Goal: Navigation & Orientation: Find specific page/section

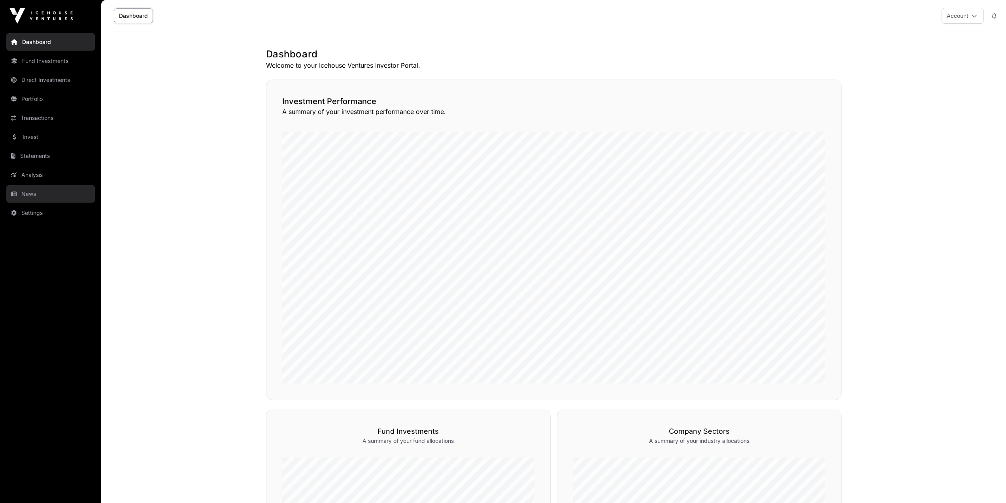
click at [24, 193] on link "News" at bounding box center [50, 193] width 89 height 17
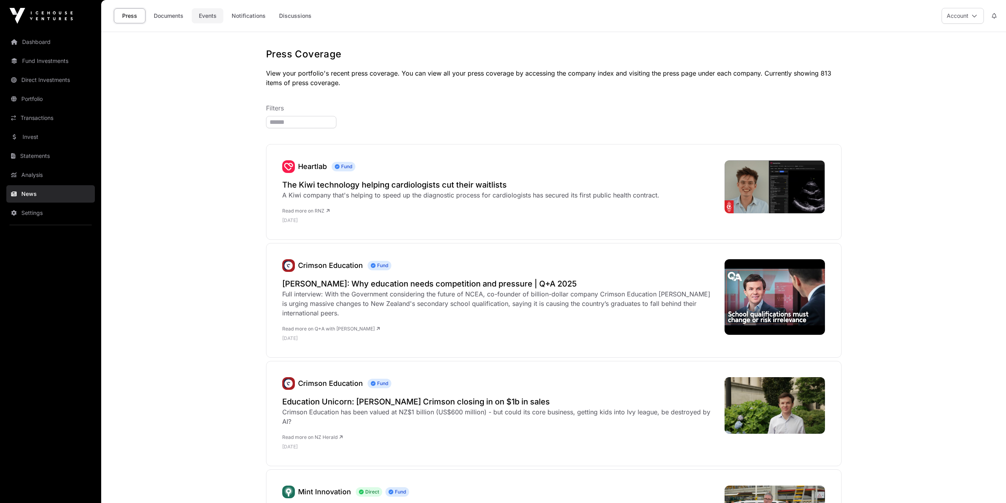
click at [198, 13] on link "Events" at bounding box center [208, 15] width 32 height 15
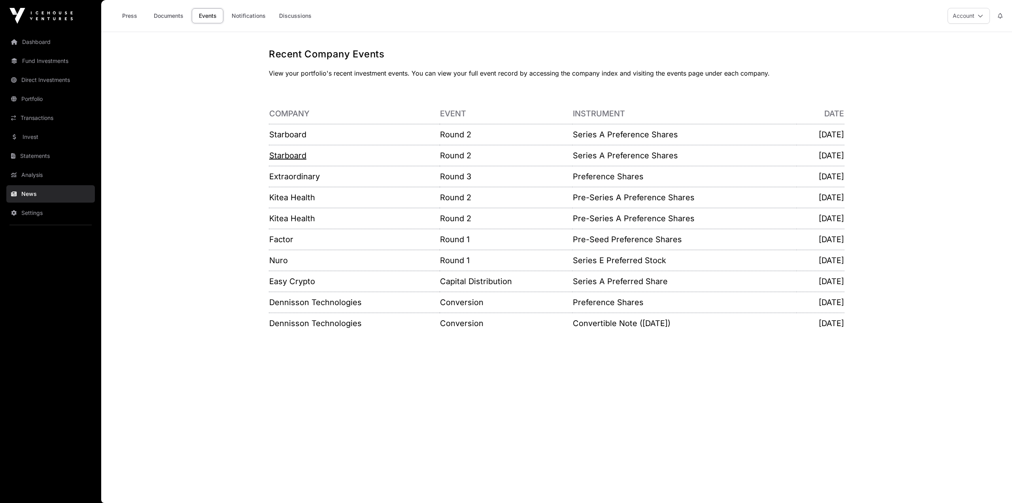
click at [297, 157] on link "Starboard" at bounding box center [287, 155] width 37 height 9
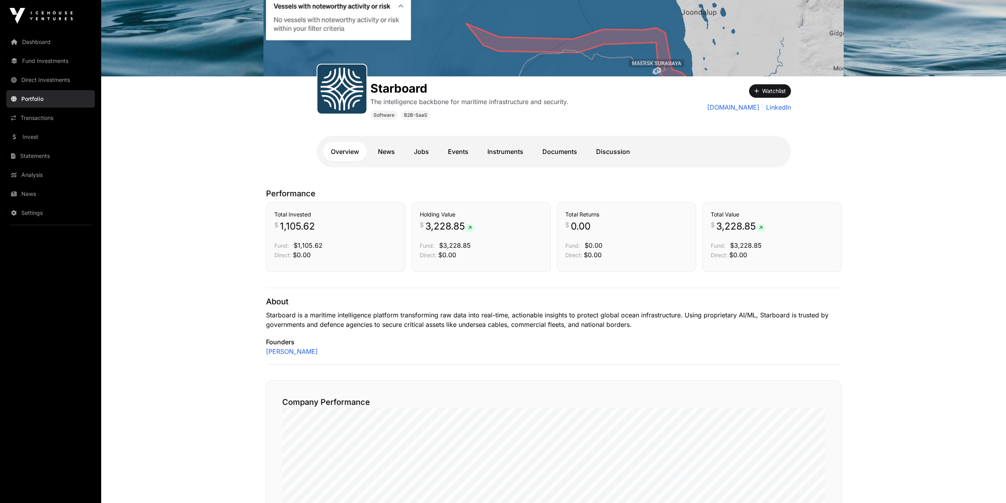
scroll to position [37, 0]
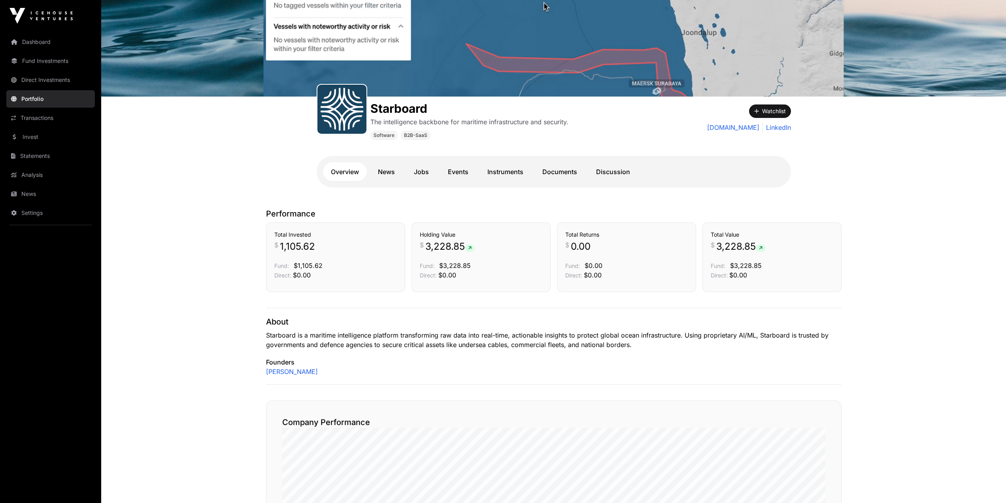
click at [38, 32] on nav "Dashboard Fund Investments Direct Investments Portfolio Transactions Invest Sta…" at bounding box center [50, 264] width 101 height 465
click at [38, 38] on link "Dashboard" at bounding box center [50, 41] width 89 height 17
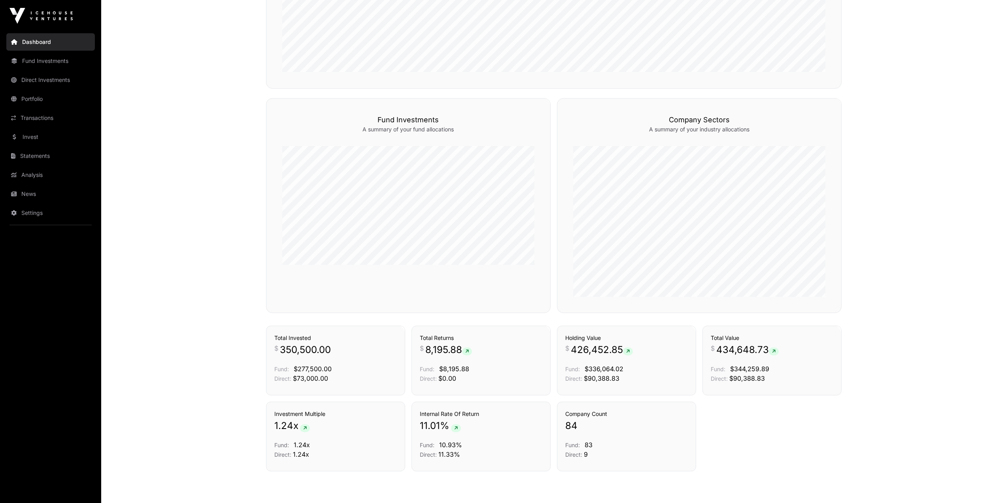
scroll to position [346, 0]
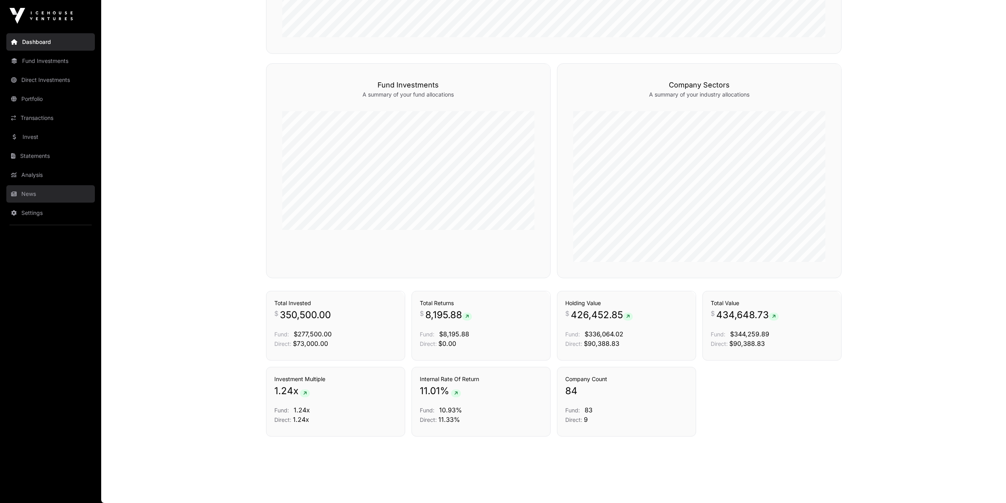
click at [32, 189] on link "News" at bounding box center [50, 193] width 89 height 17
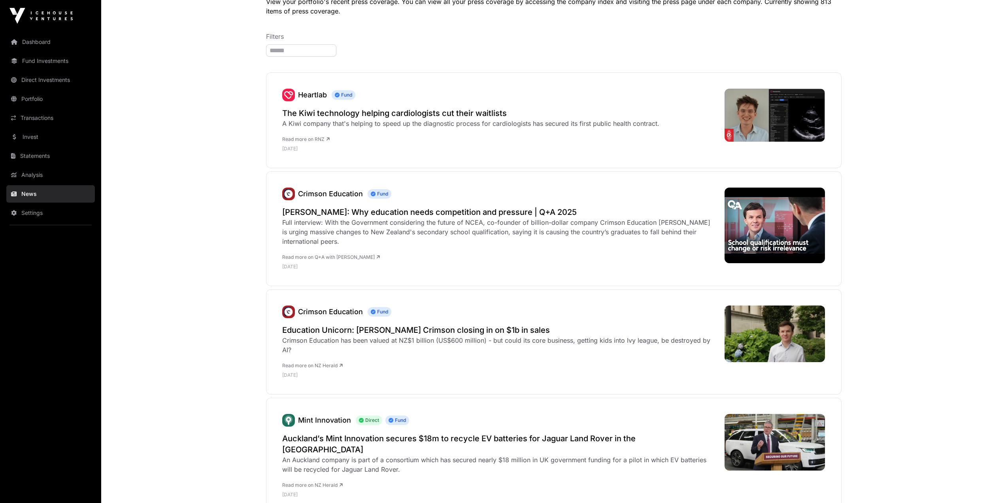
scroll to position [79, 0]
